Goal: Information Seeking & Learning: Learn about a topic

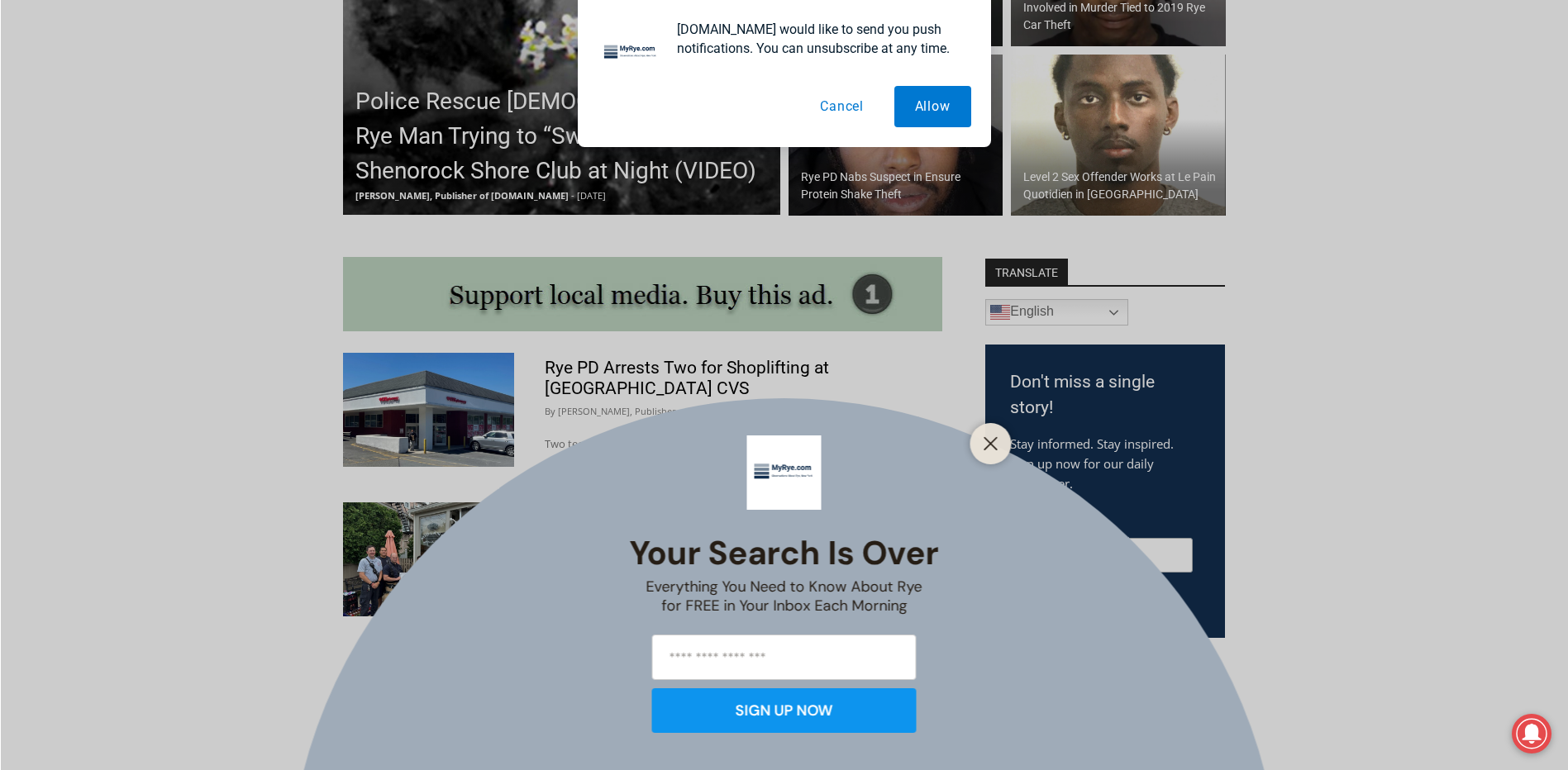
scroll to position [744, 0]
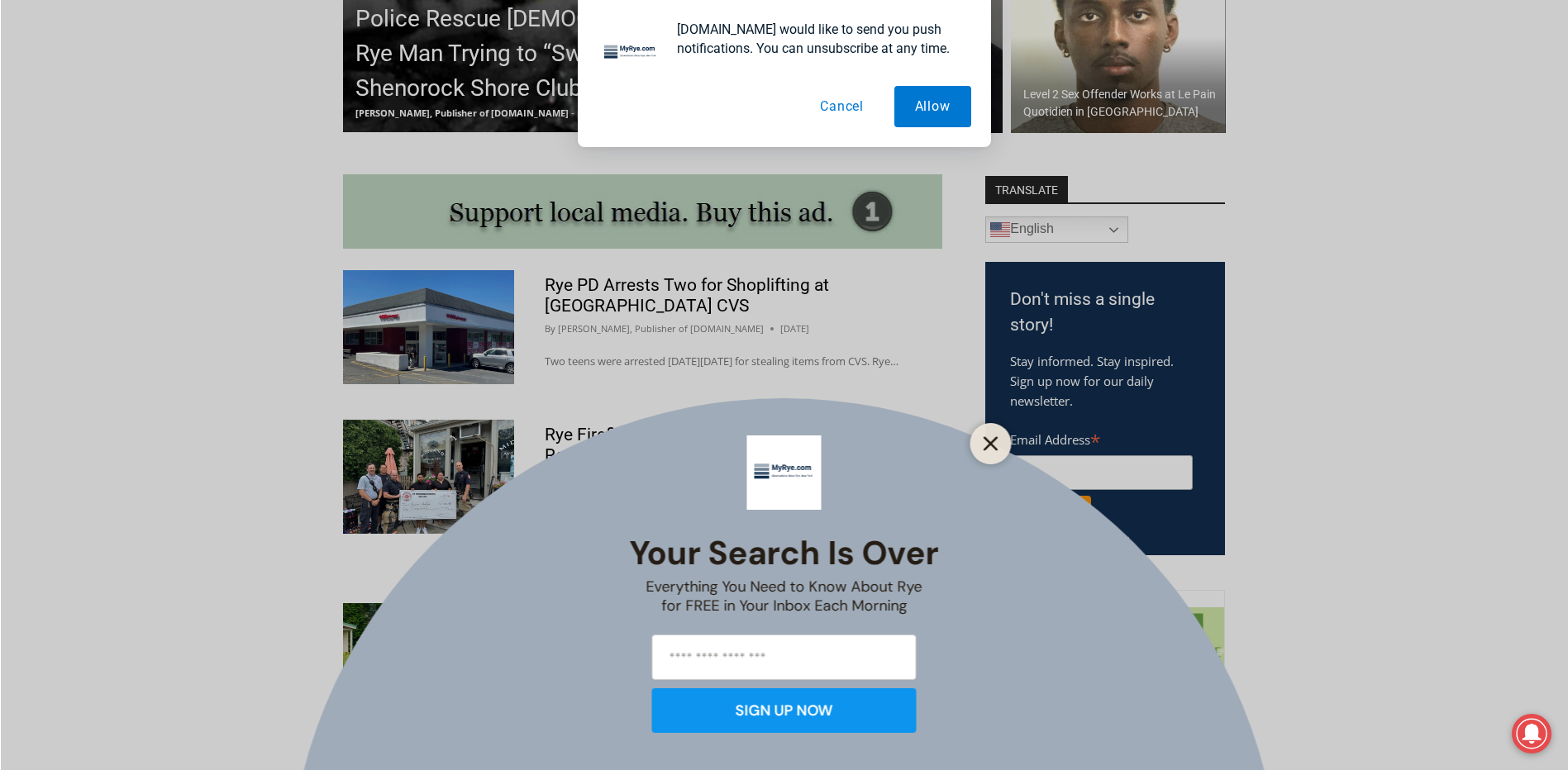
click at [990, 443] on line "Close" at bounding box center [990, 444] width 12 height 12
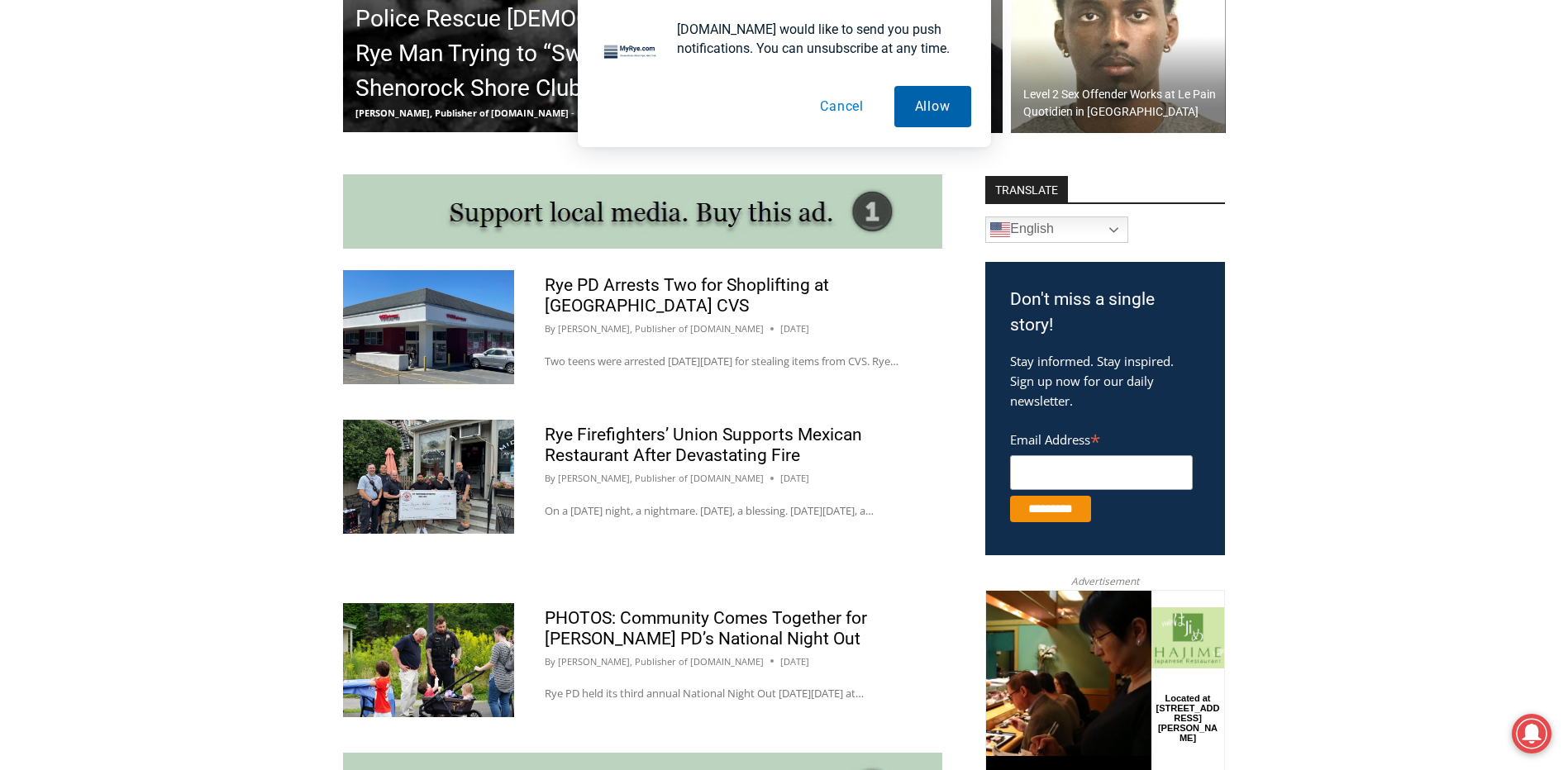
click at [928, 104] on button "Allow" at bounding box center [933, 106] width 77 height 41
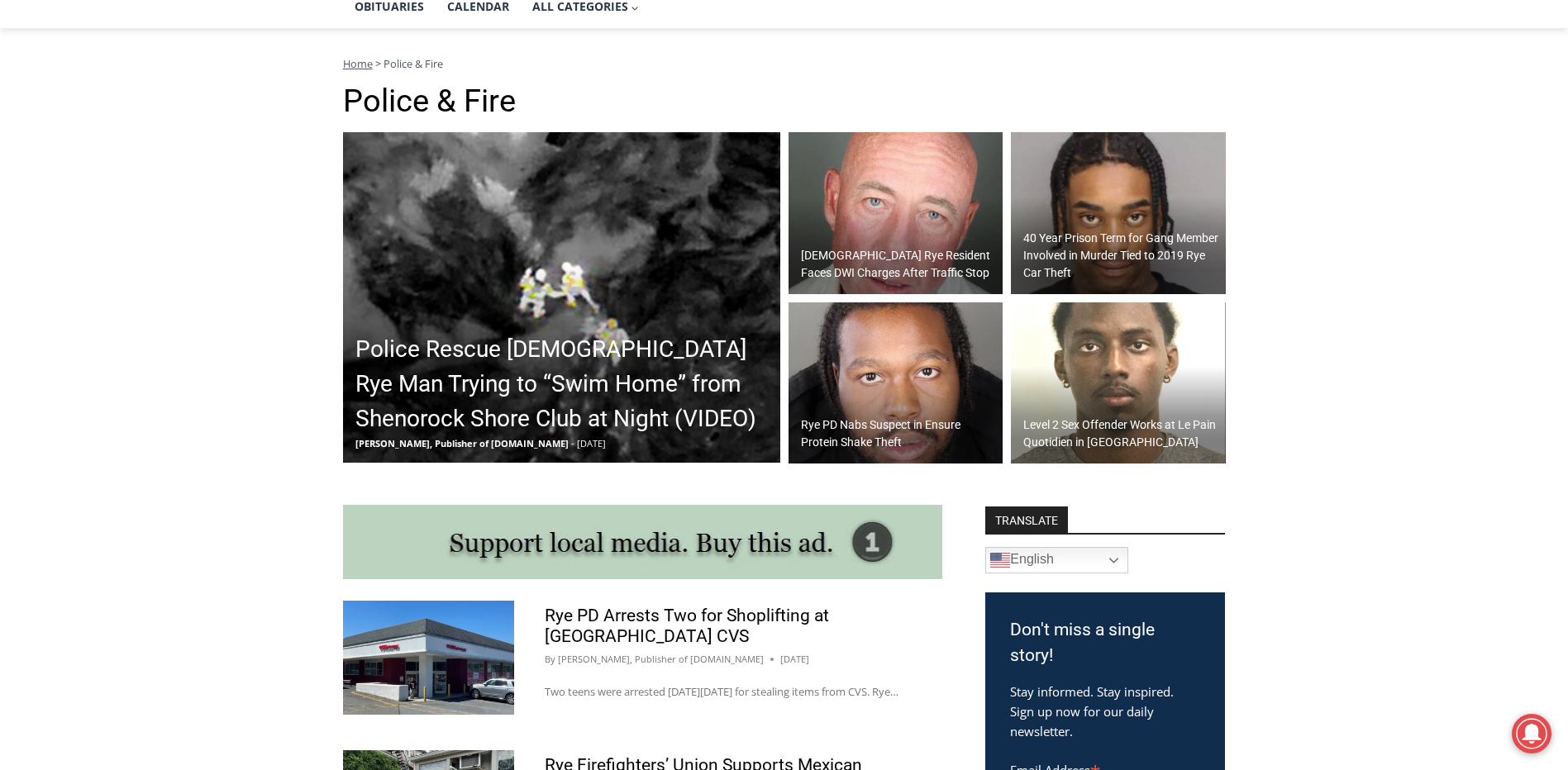
scroll to position [331, 0]
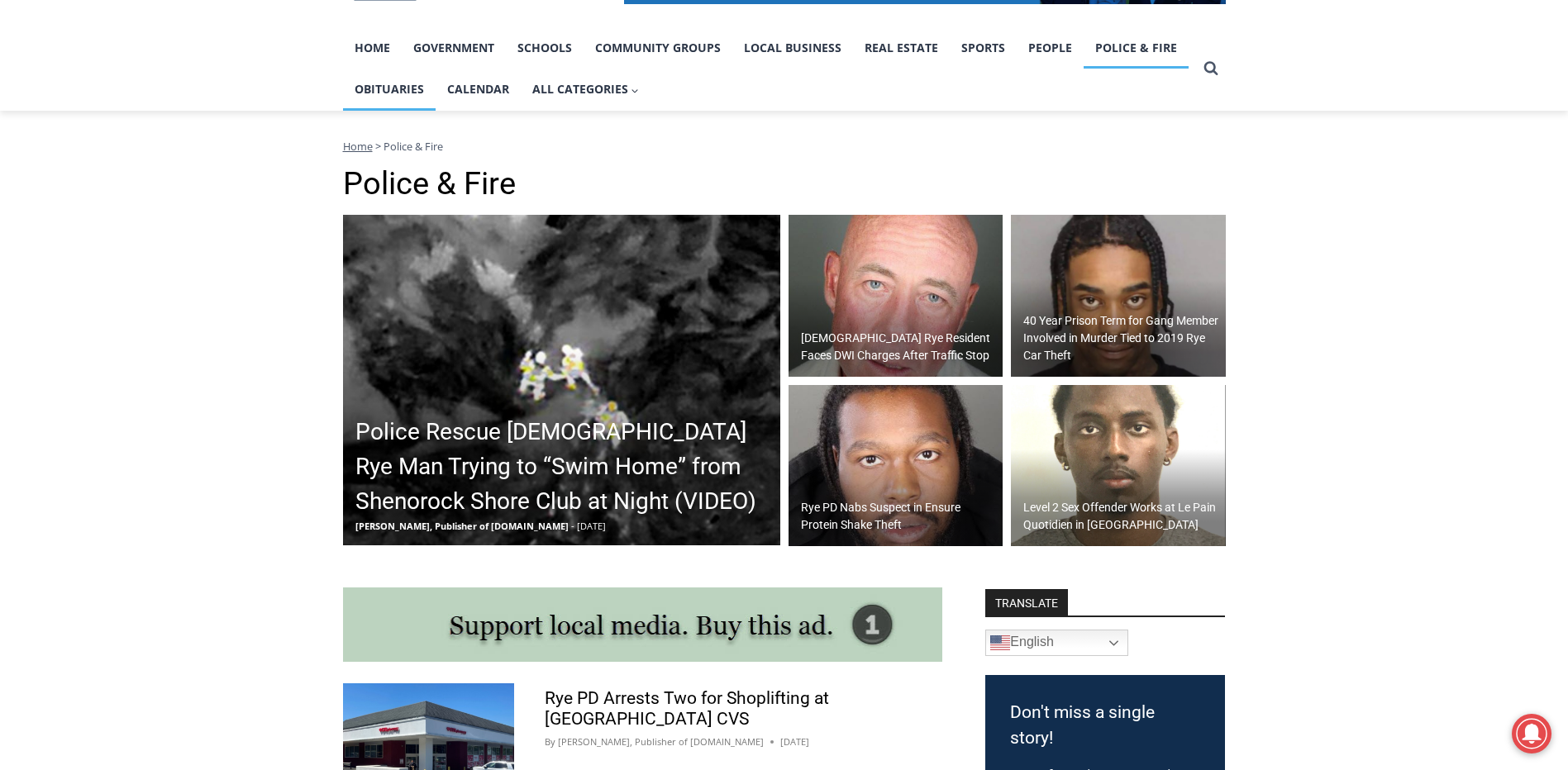
click at [382, 93] on link "Obituaries" at bounding box center [389, 88] width 92 height 41
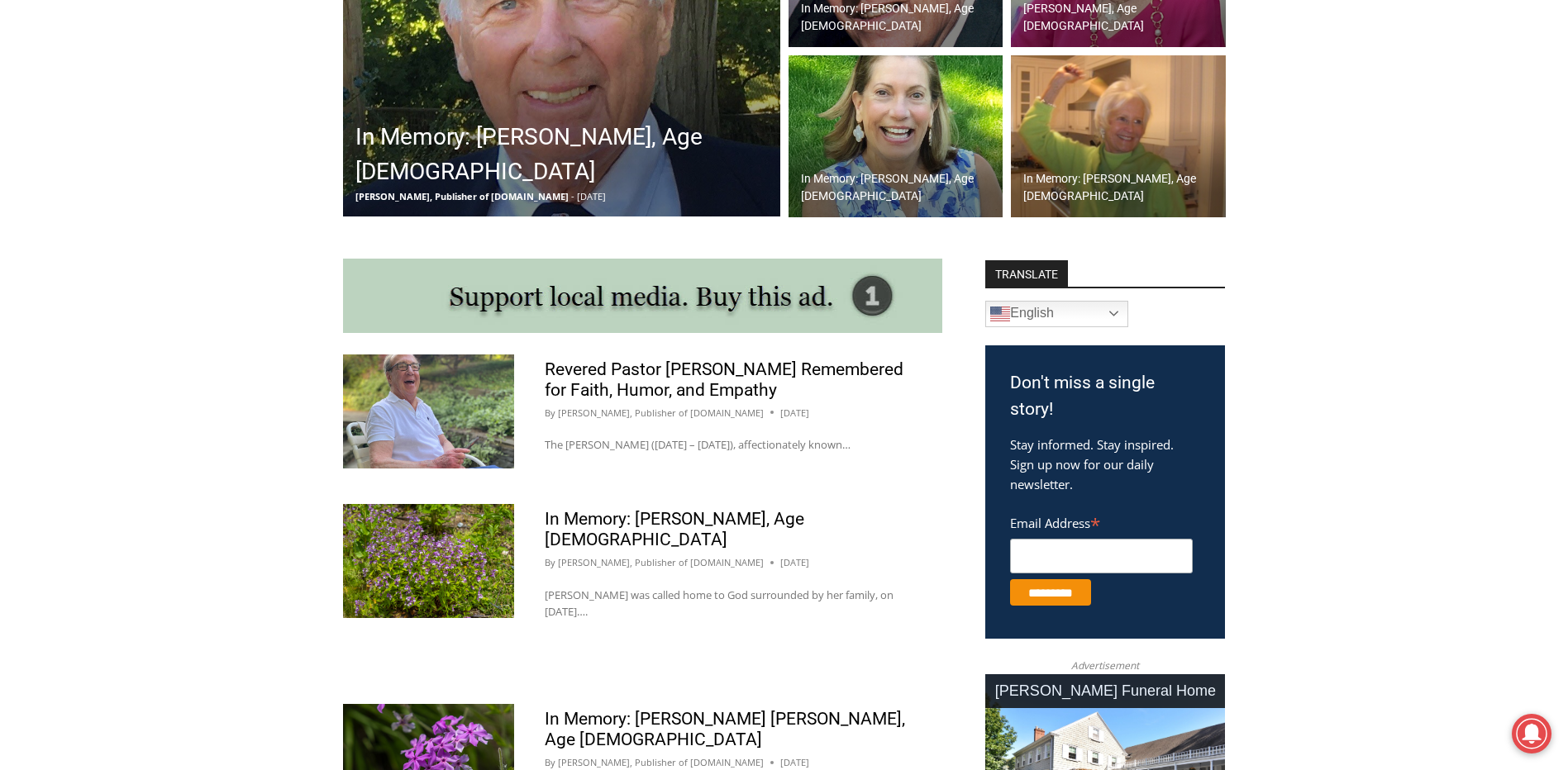
scroll to position [496, 0]
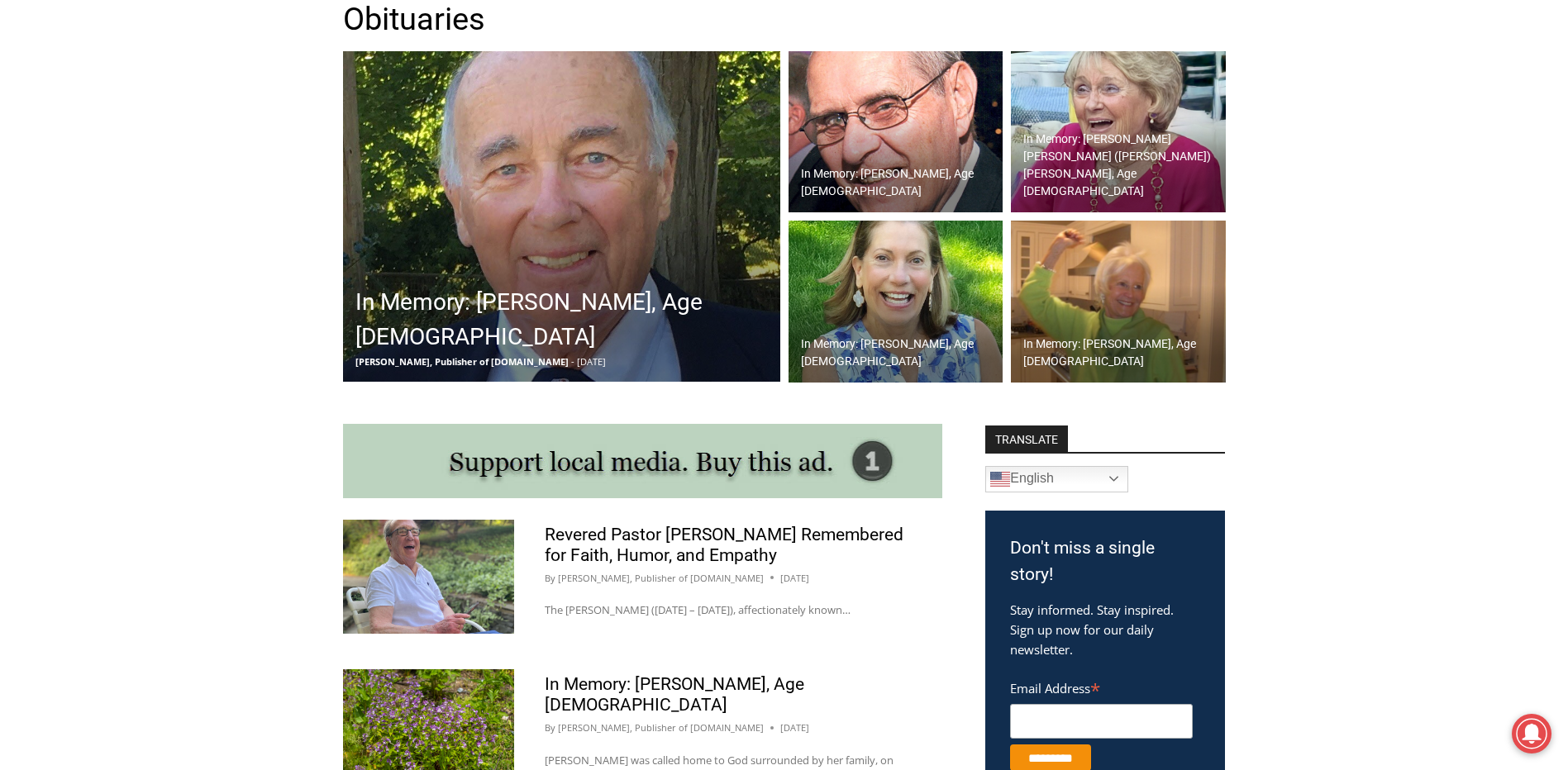
click at [1094, 341] on h2 "In Memory: [PERSON_NAME], Age [DEMOGRAPHIC_DATA]" at bounding box center [1123, 353] width 198 height 35
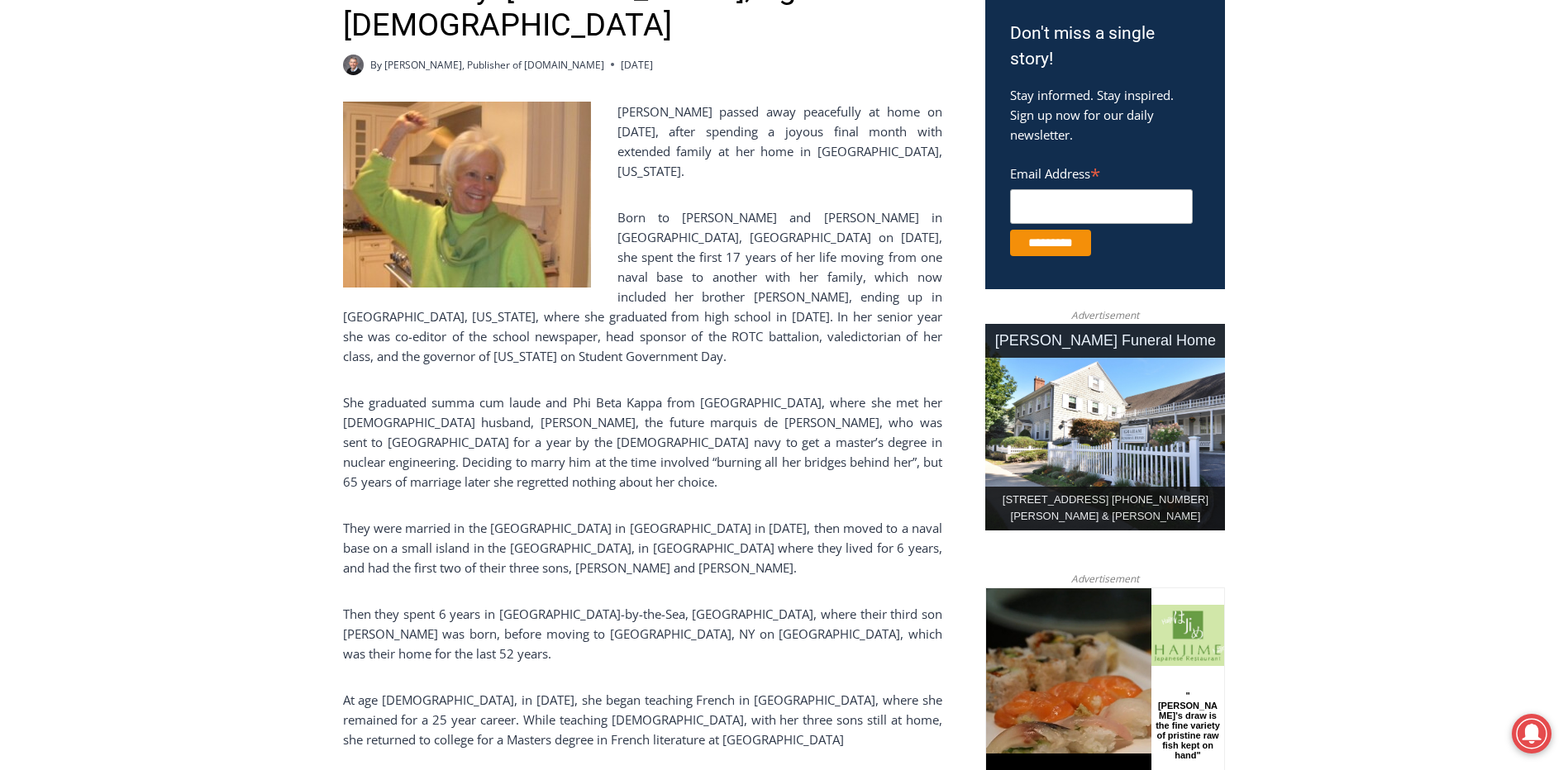
scroll to position [468, 0]
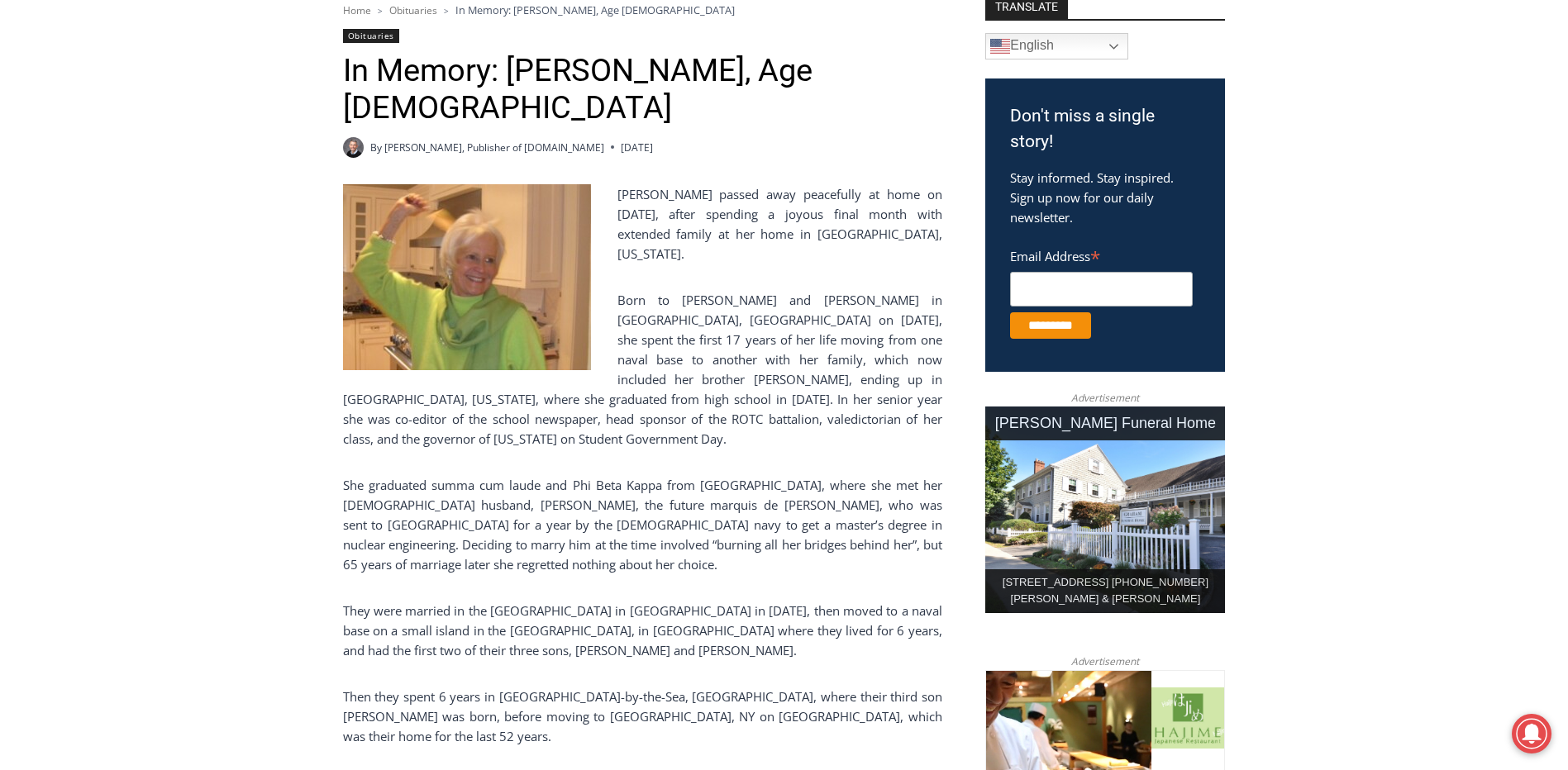
click at [464, 269] on img at bounding box center [467, 277] width 248 height 186
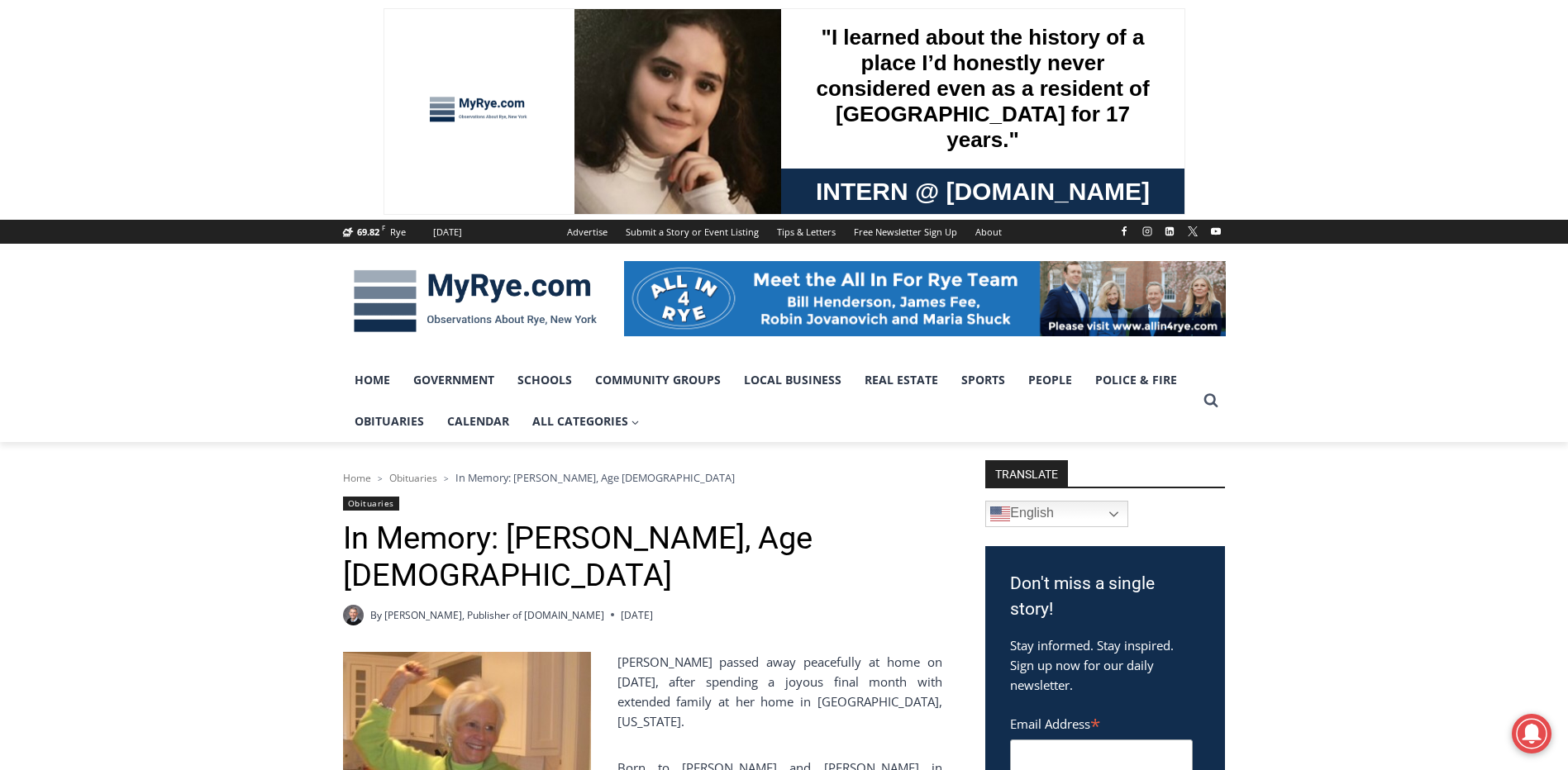
scroll to position [248, 0]
